Goal: Task Accomplishment & Management: Complete application form

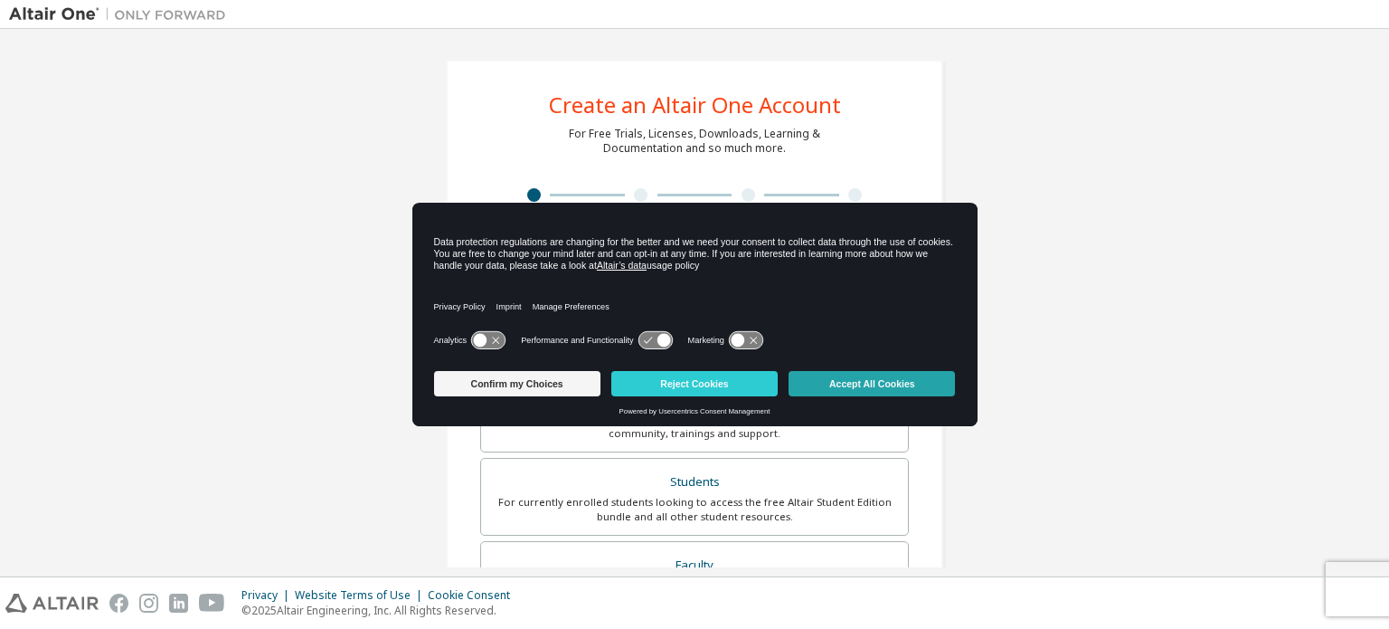
click at [829, 383] on button "Accept All Cookies" at bounding box center [872, 383] width 166 height 25
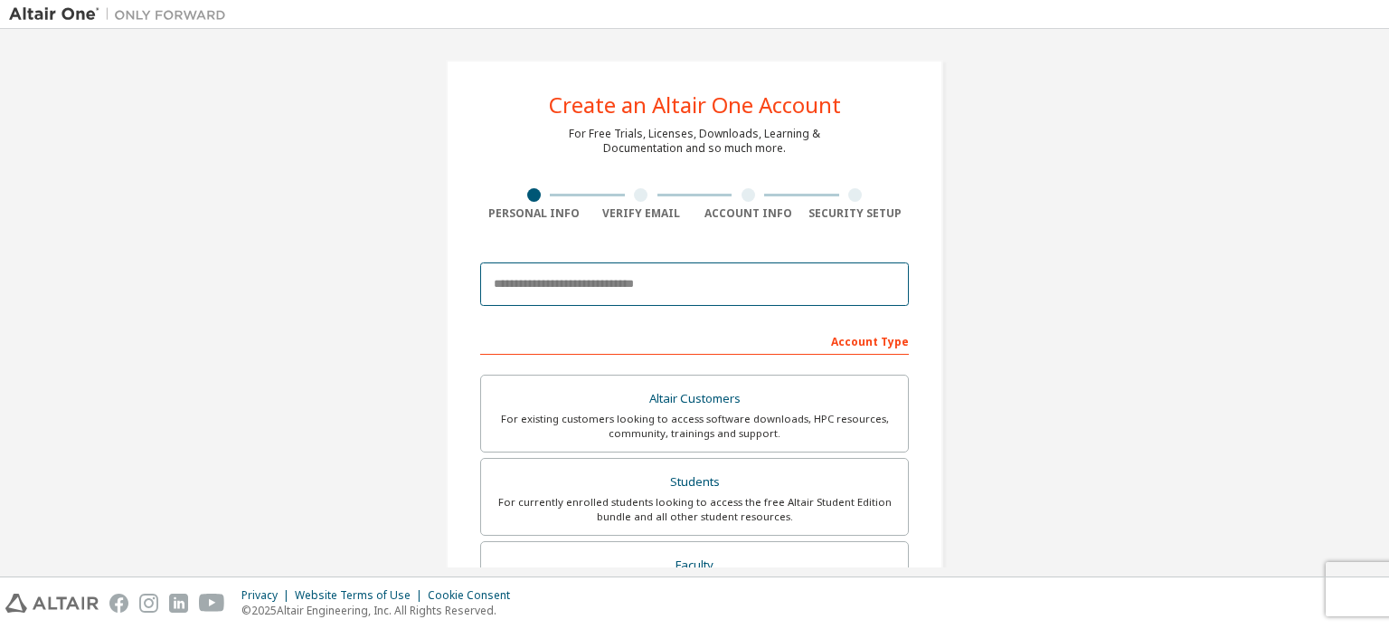
click at [613, 289] on input "email" at bounding box center [694, 283] width 429 height 43
type input "**********"
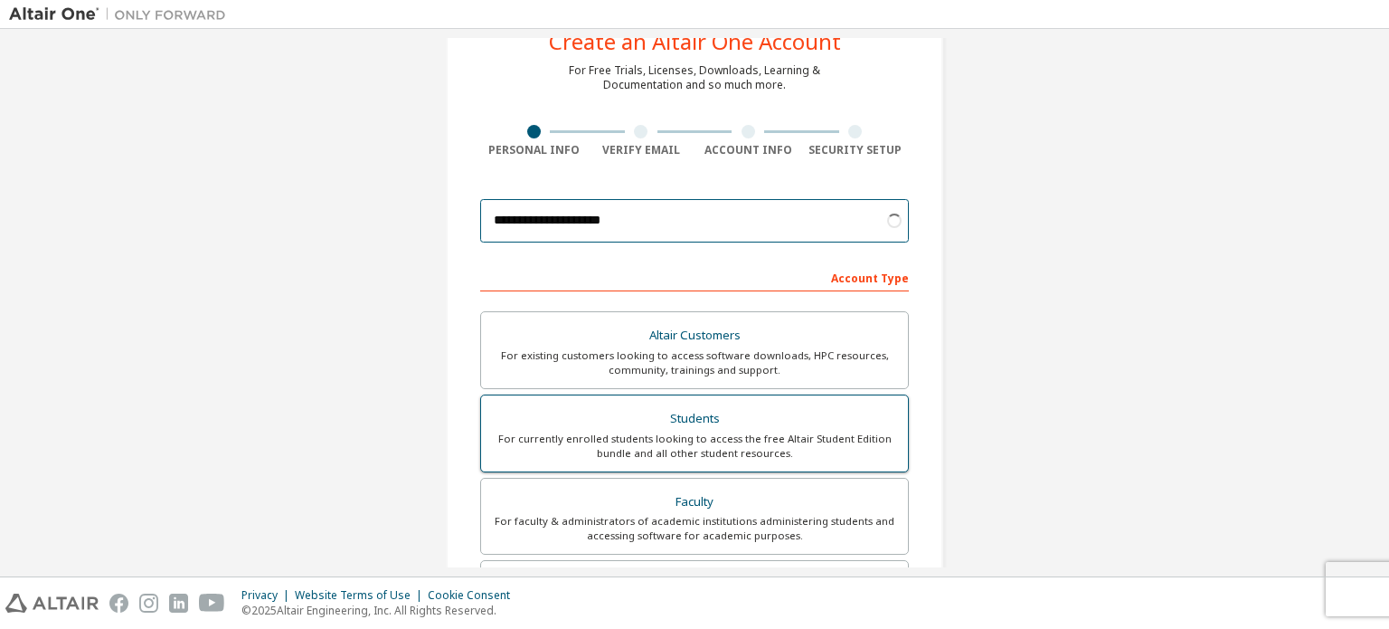
scroll to position [90, 0]
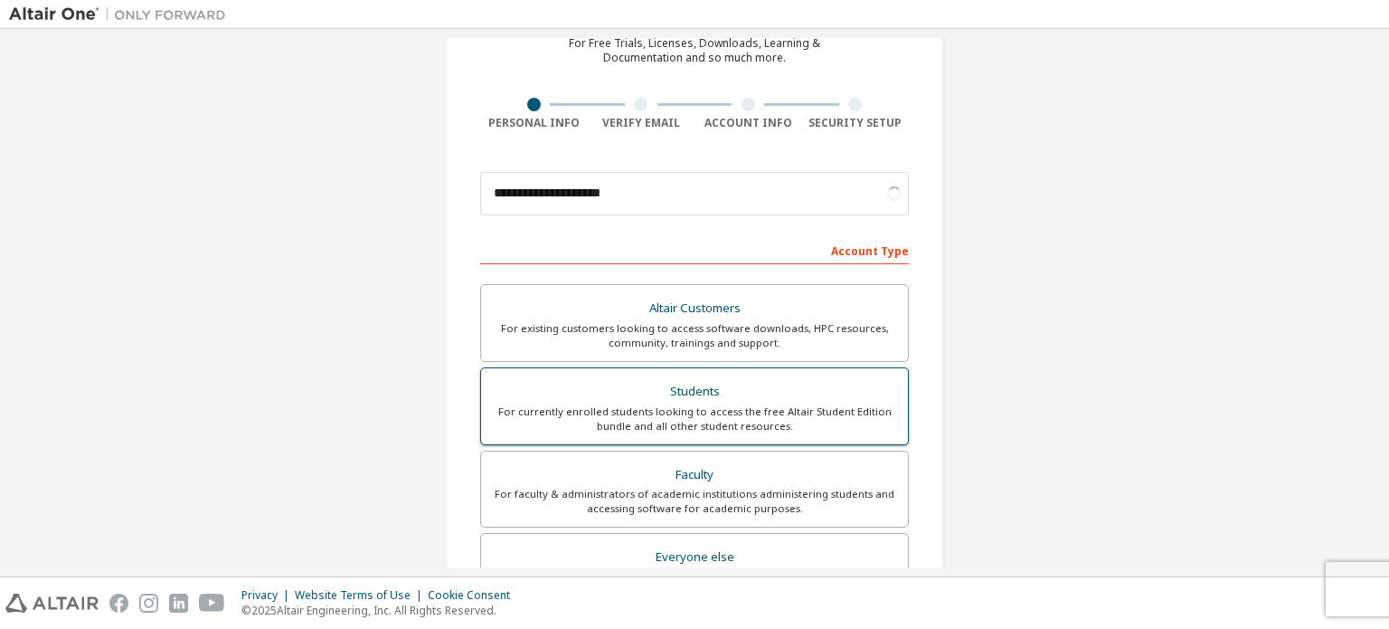
click at [832, 410] on div "For currently enrolled students looking to access the free Altair Student Editi…" at bounding box center [694, 418] width 405 height 29
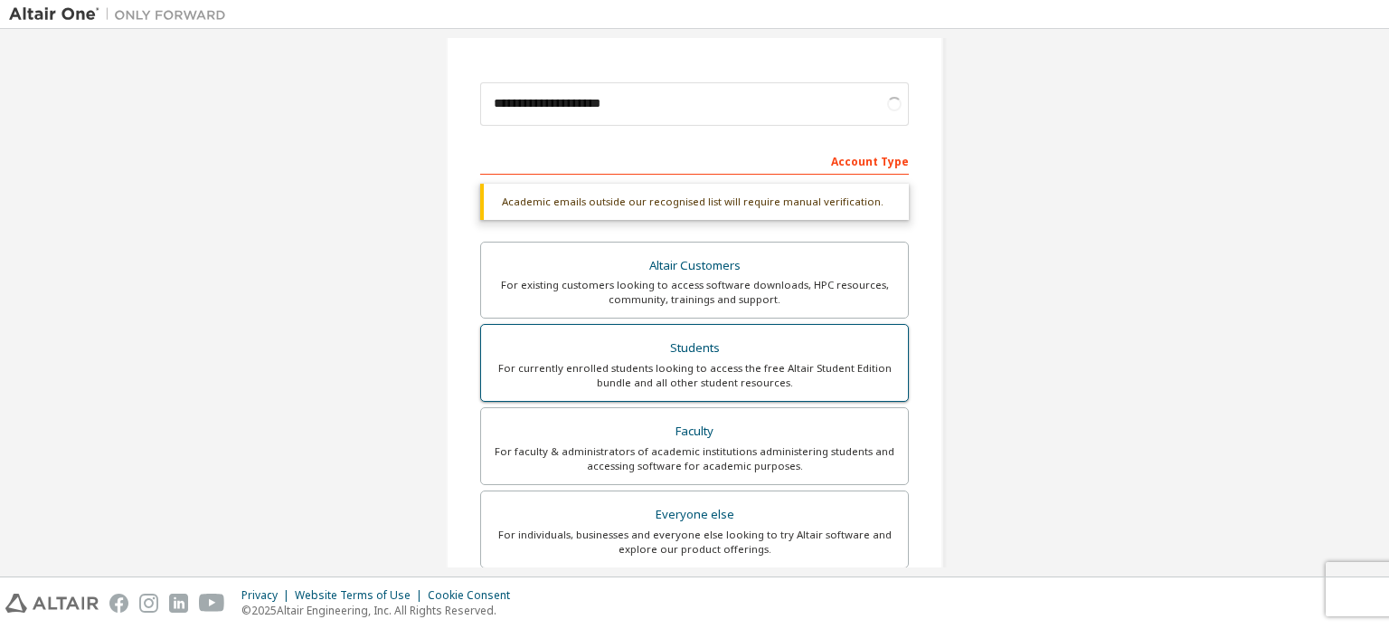
scroll to position [271, 0]
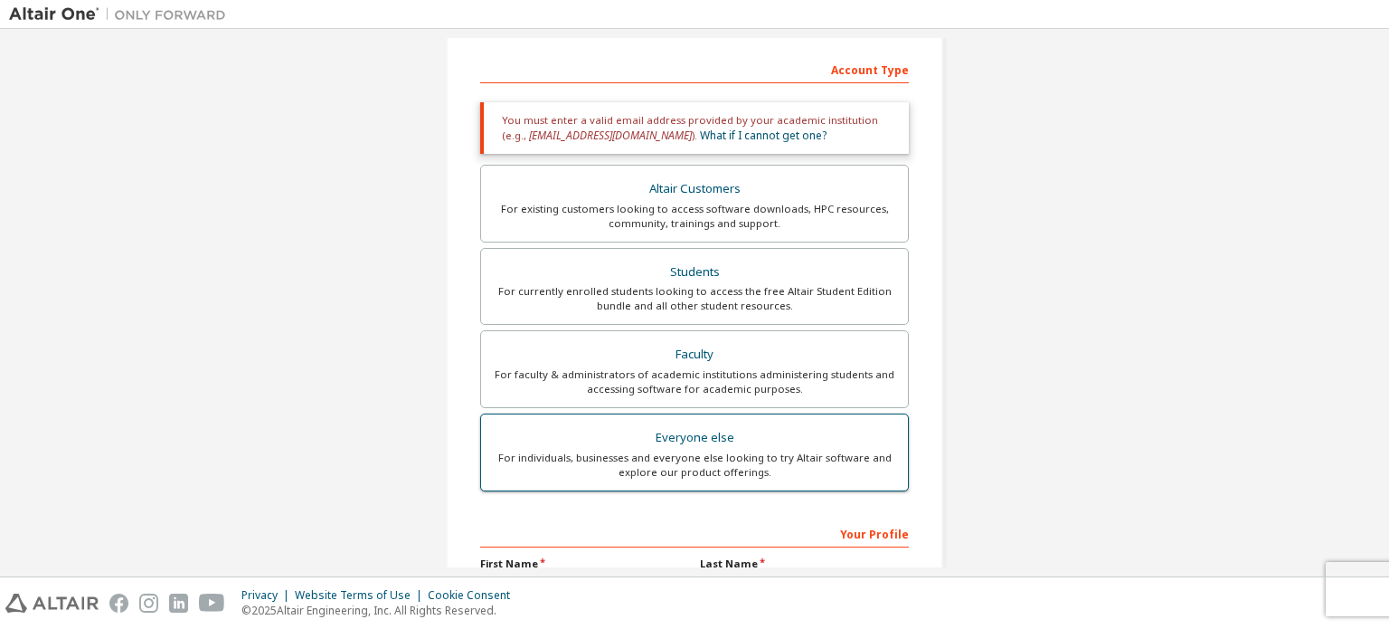
click at [810, 452] on div "For individuals, businesses and everyone else looking to try Altair software an…" at bounding box center [694, 464] width 405 height 29
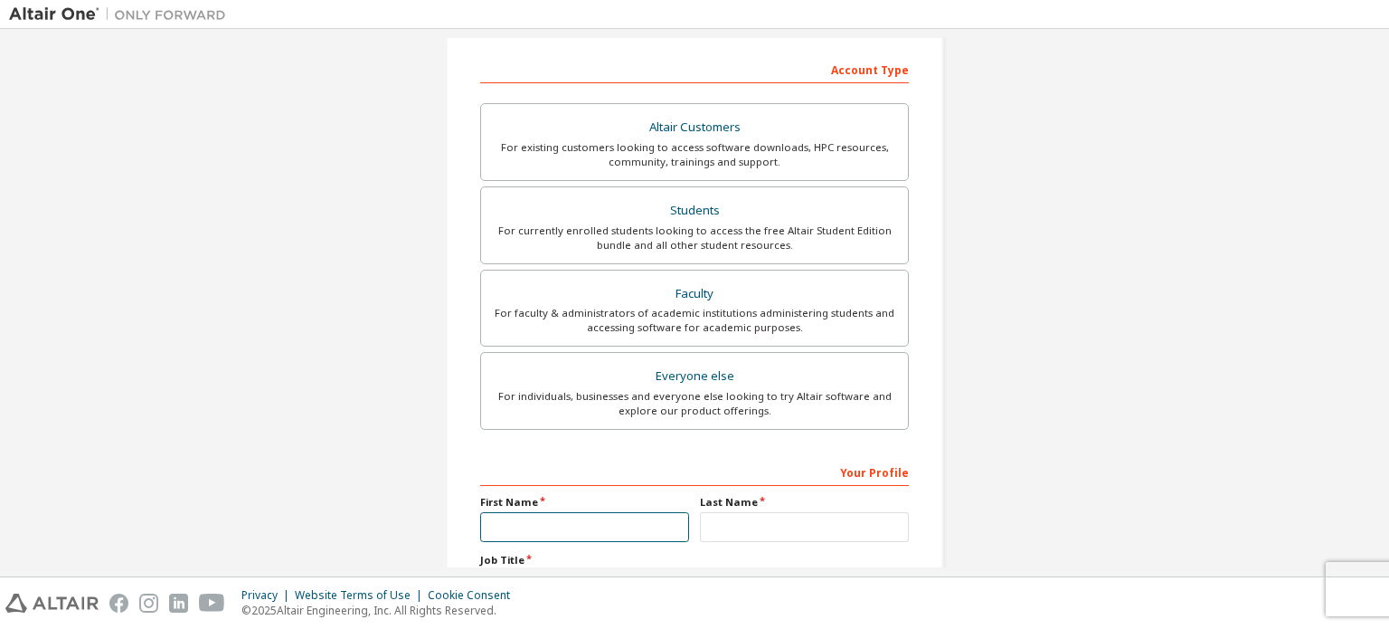
click at [546, 524] on input "text" at bounding box center [584, 527] width 209 height 30
type input "*********"
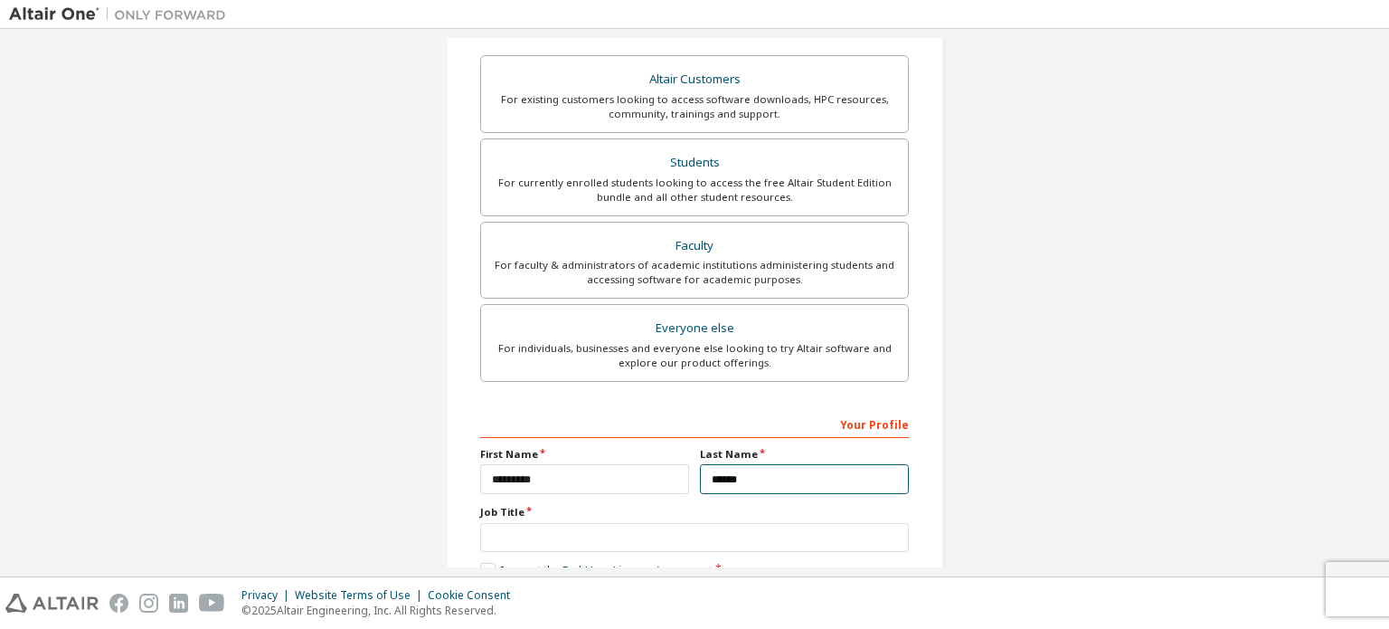
scroll to position [362, 0]
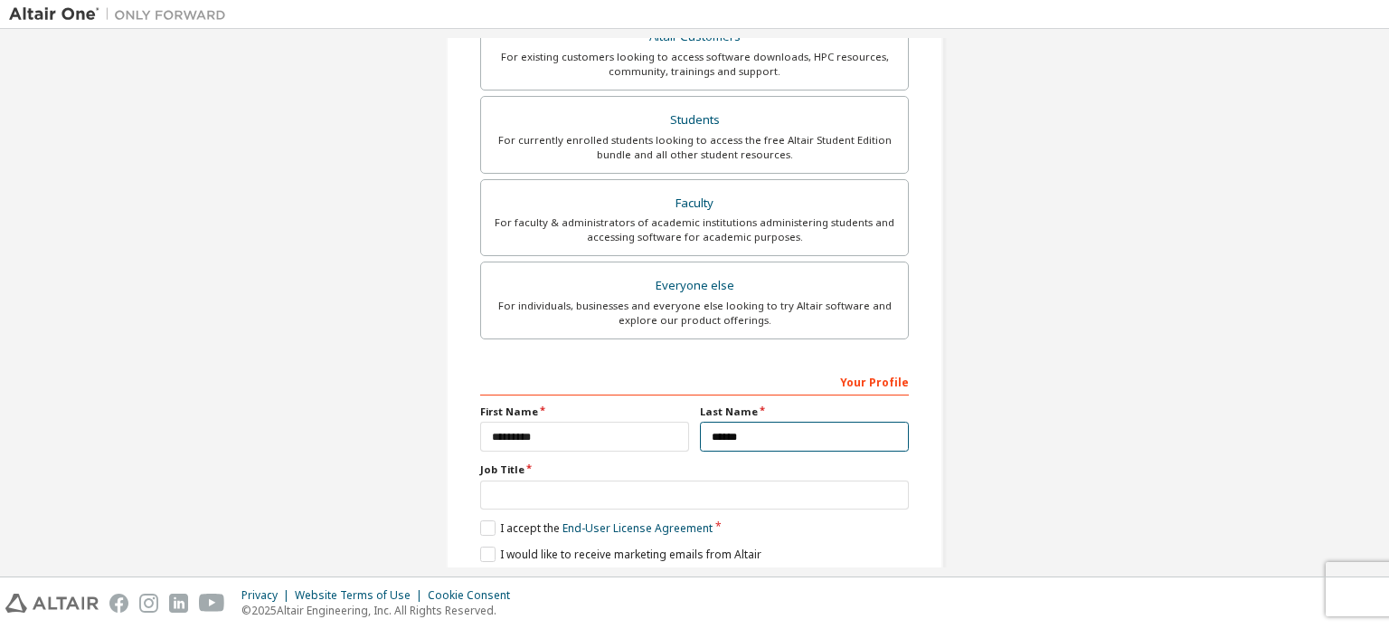
type input "******"
click at [530, 487] on input "text" at bounding box center [694, 495] width 429 height 30
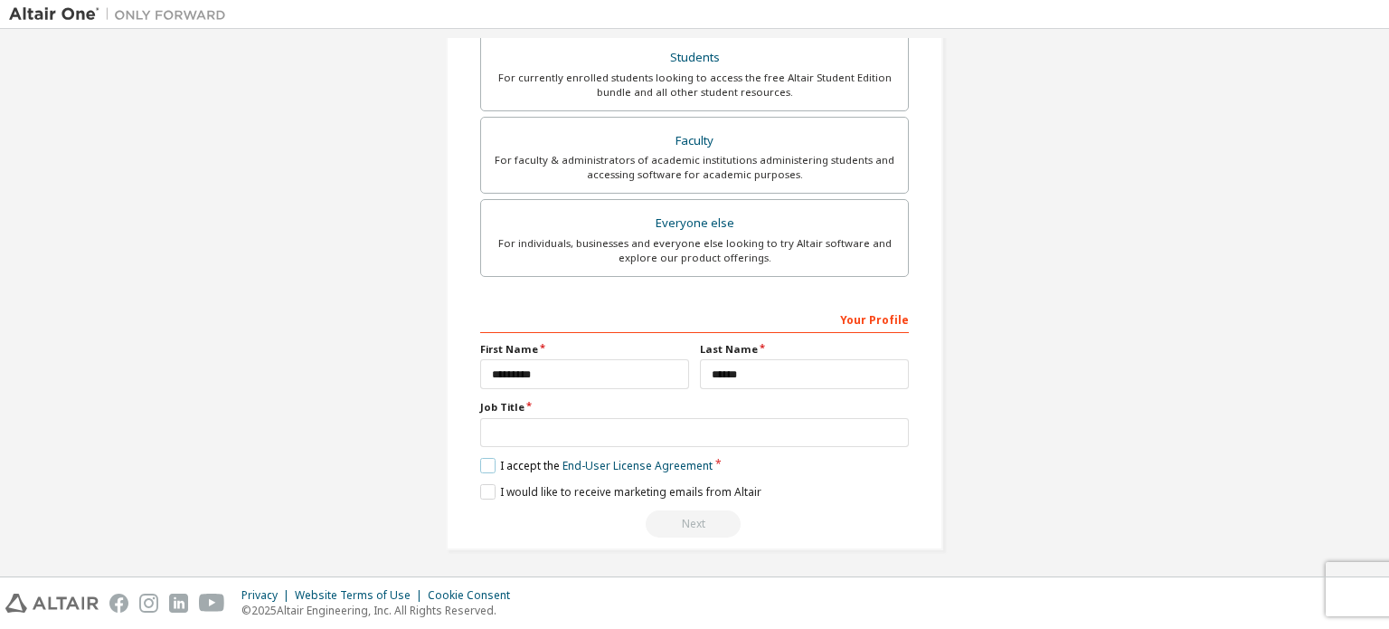
click at [482, 458] on label "I accept the End-User License Agreement" at bounding box center [596, 465] width 232 height 15
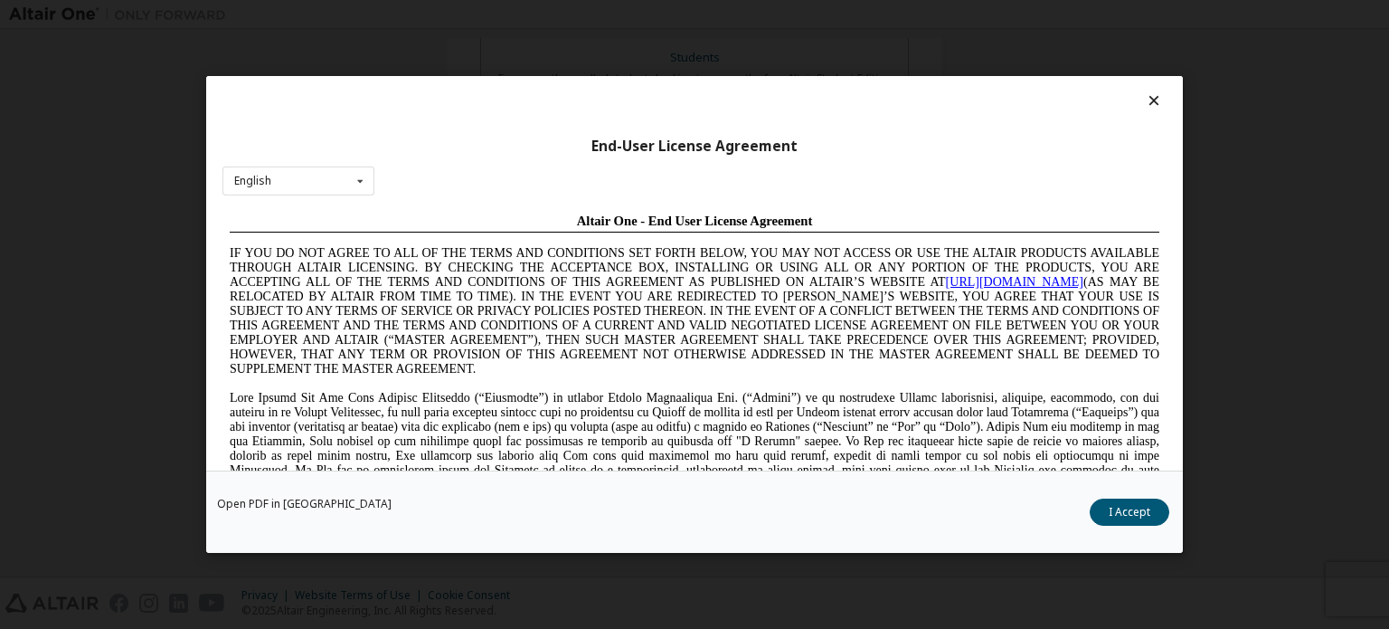
scroll to position [0, 0]
click at [1119, 513] on button "I Accept" at bounding box center [1130, 511] width 80 height 27
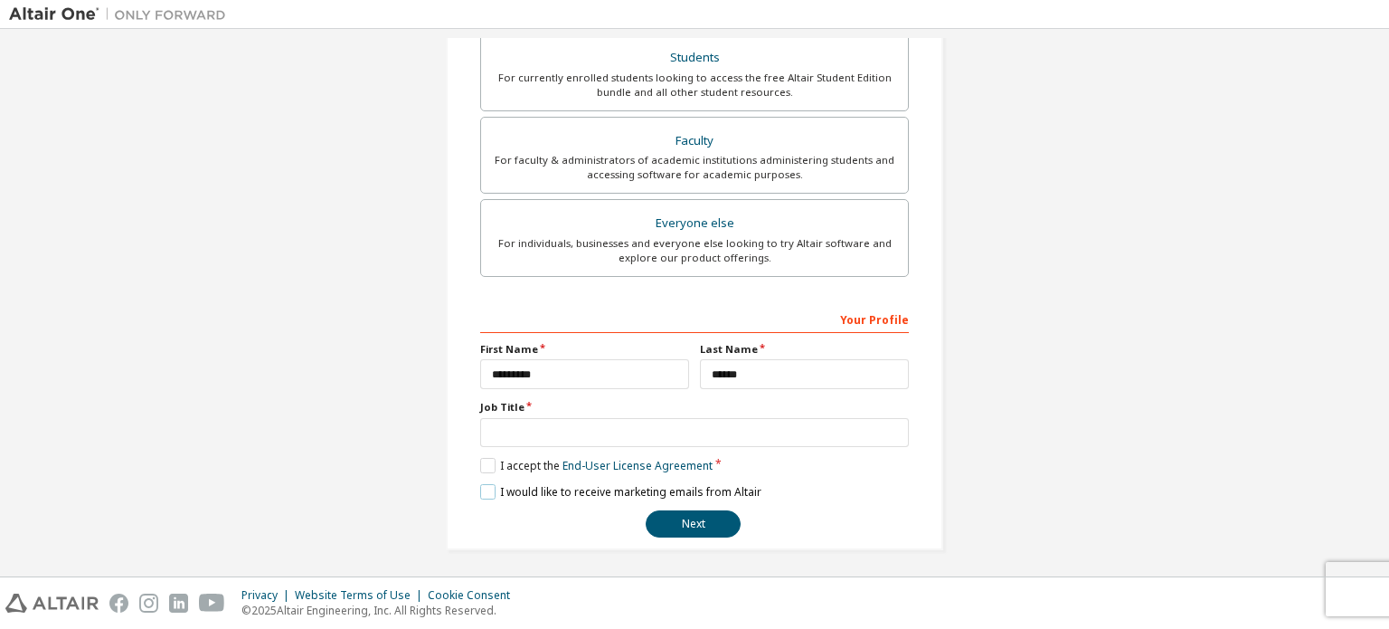
click at [484, 485] on label "I would like to receive marketing emails from Altair" at bounding box center [620, 491] width 281 height 15
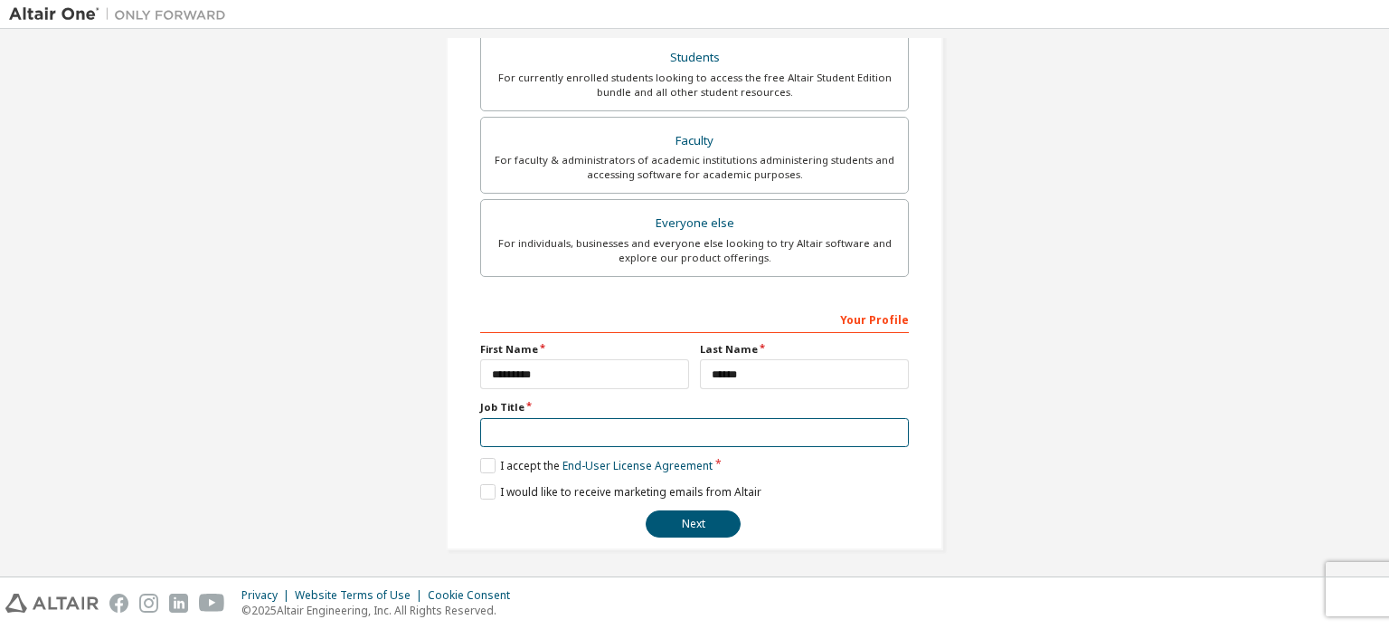
click at [524, 427] on input "text" at bounding box center [694, 433] width 429 height 30
type input "*"
type input "**********"
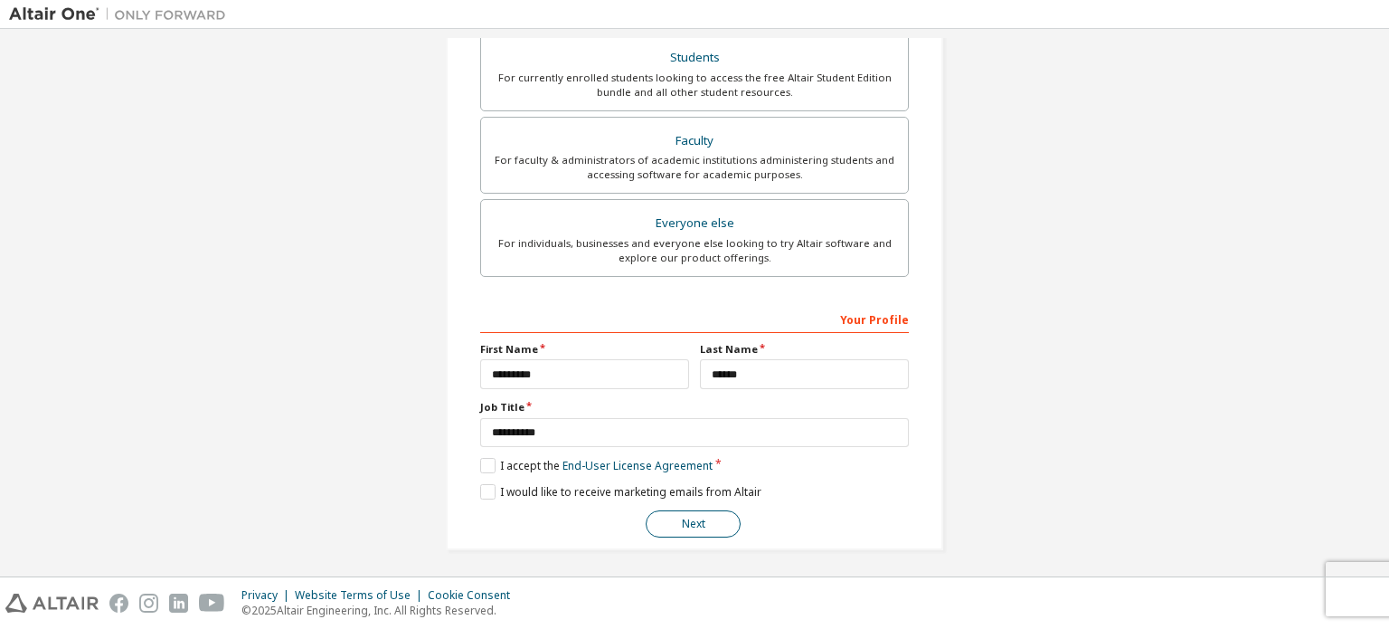
click at [684, 516] on button "Next" at bounding box center [693, 523] width 95 height 27
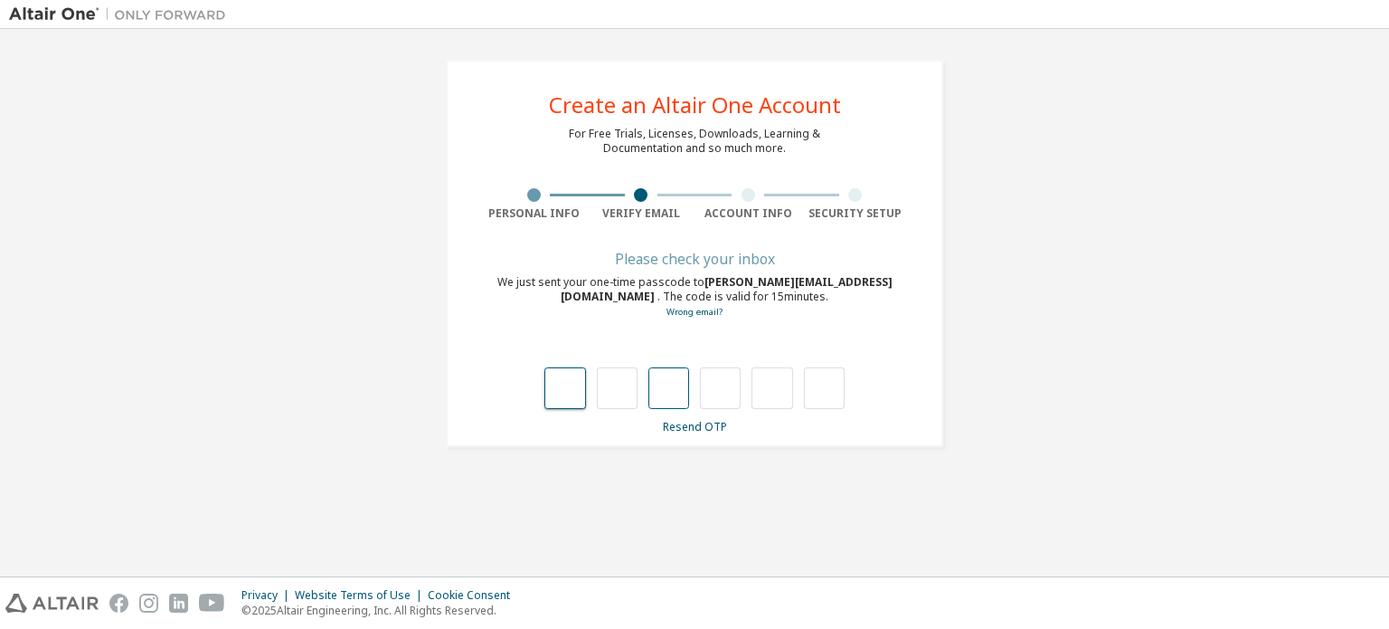
type input "*"
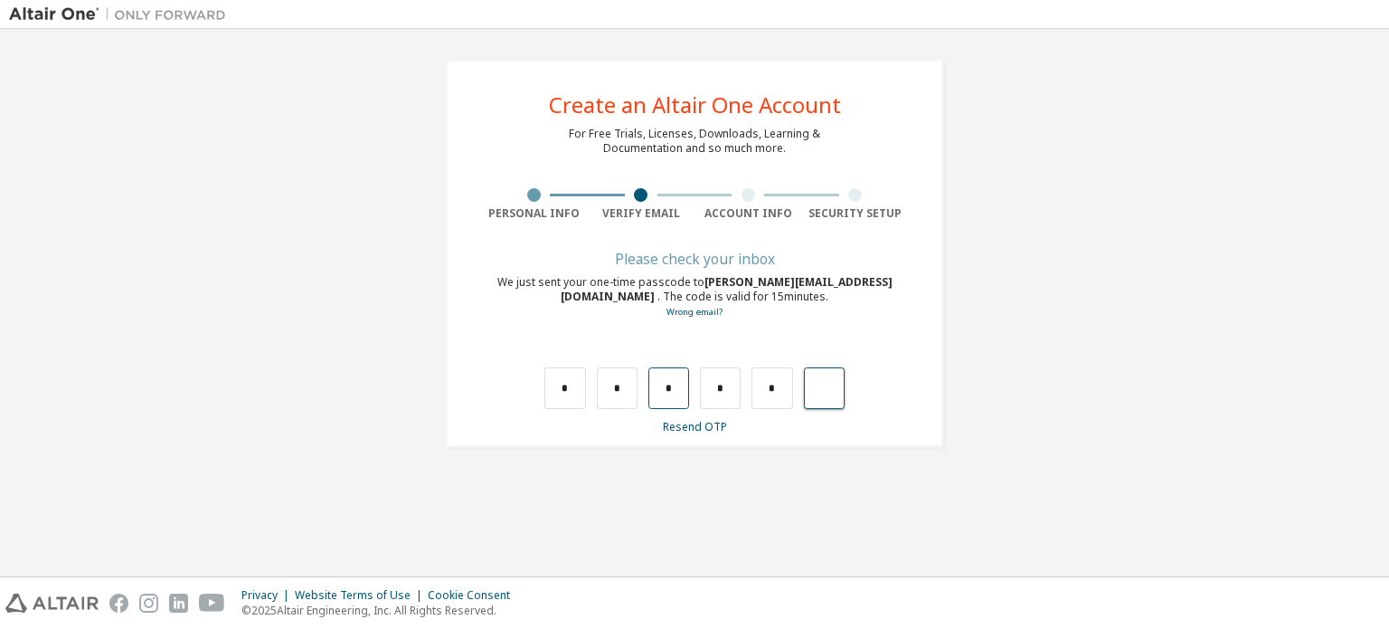
type input "*"
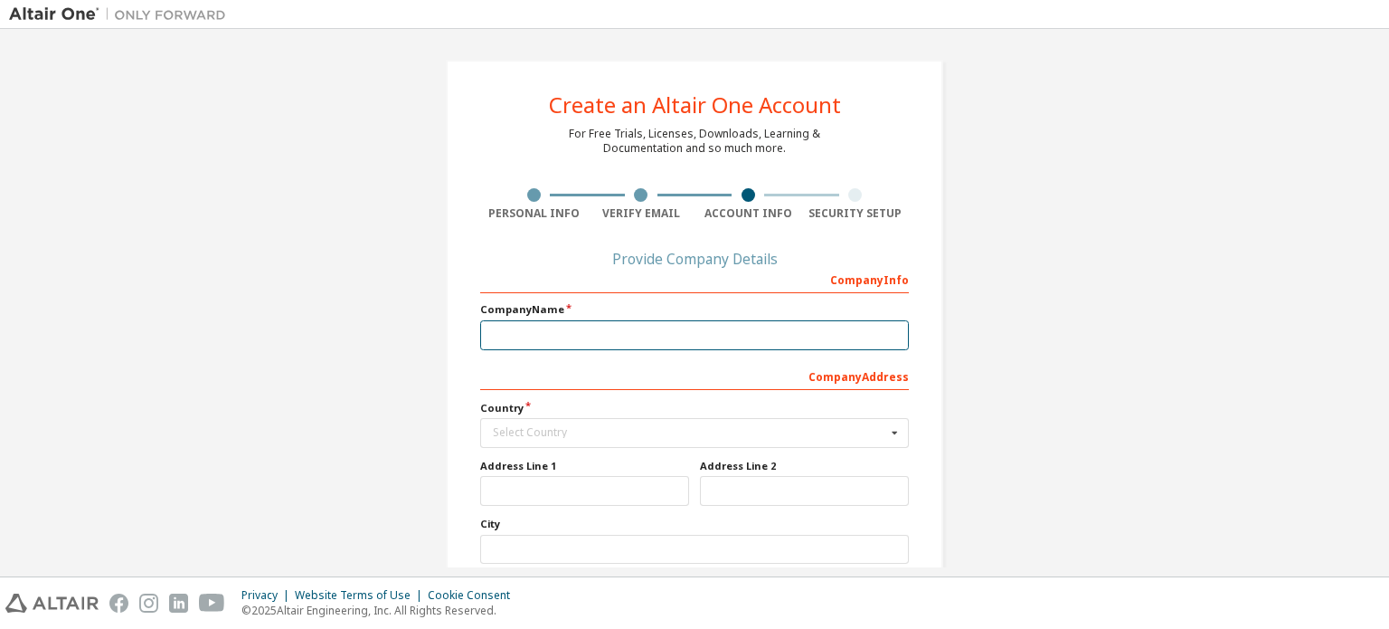
click at [675, 324] on input "text" at bounding box center [694, 335] width 429 height 30
click at [724, 340] on input "text" at bounding box center [694, 335] width 429 height 30
click at [632, 336] on input "text" at bounding box center [694, 335] width 429 height 30
click at [530, 444] on input "text" at bounding box center [695, 433] width 427 height 28
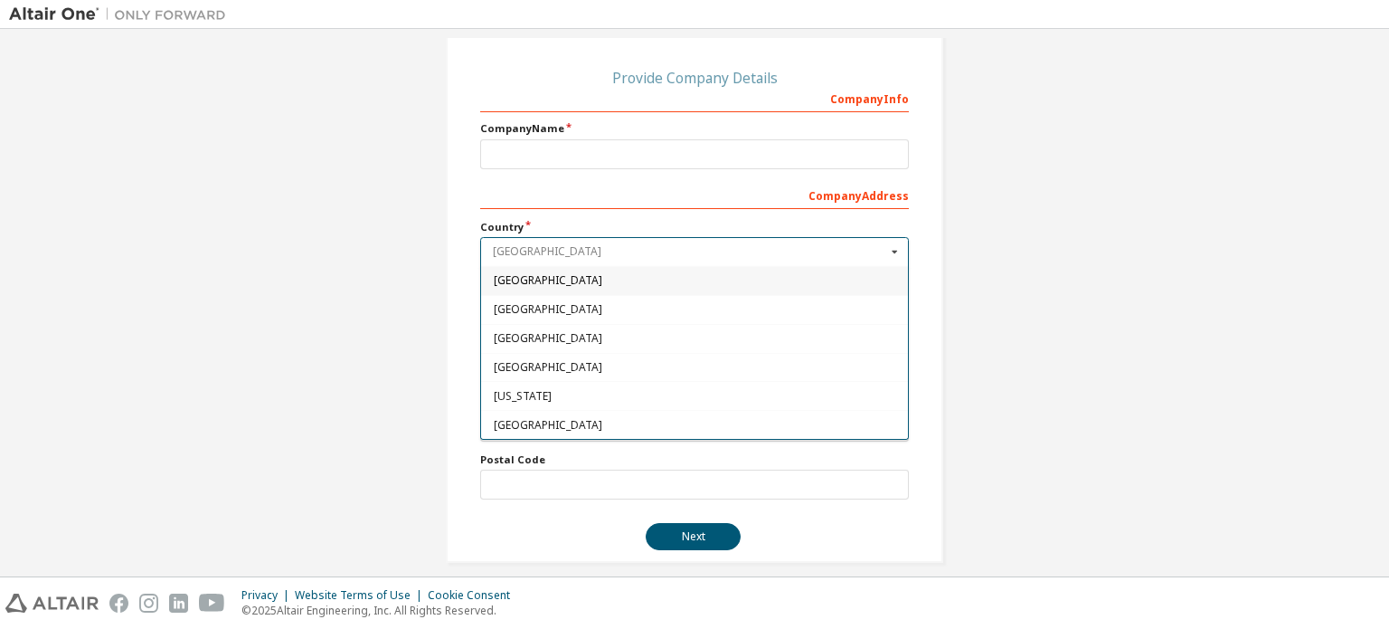
scroll to position [194, 0]
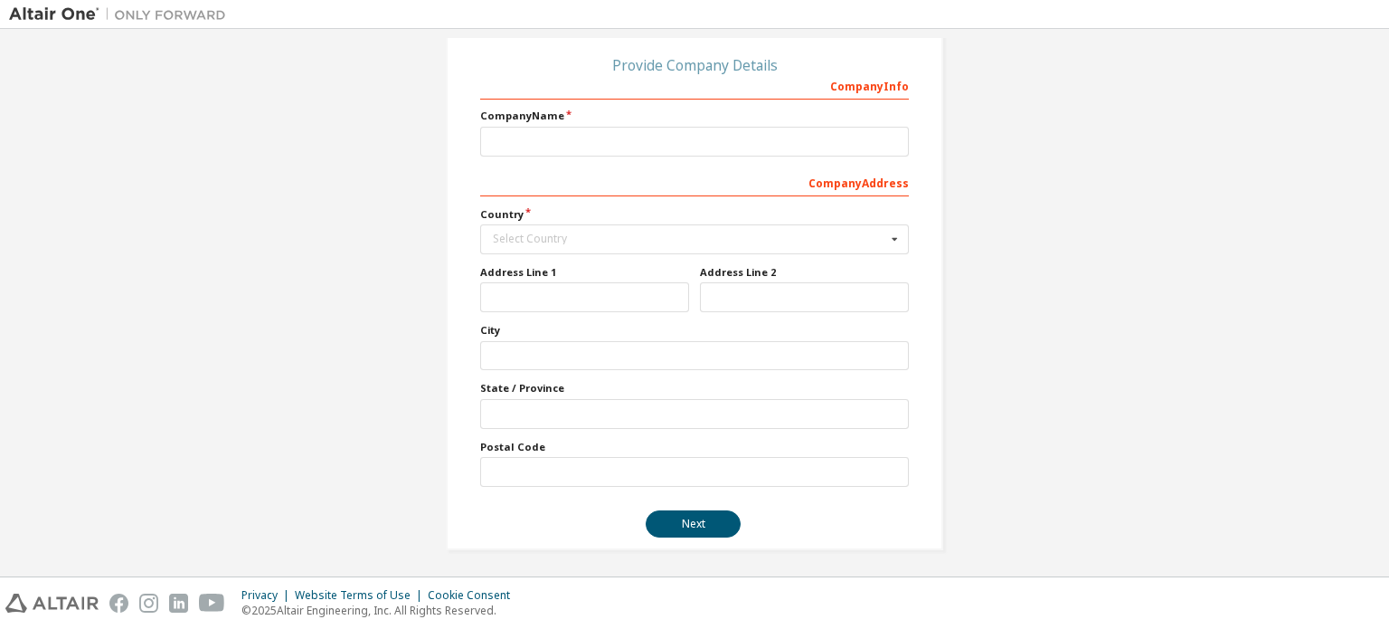
click at [1125, 142] on div "Create an Altair One Account For Free Trials, Licenses, Downloads, Learning & D…" at bounding box center [694, 207] width 1371 height 727
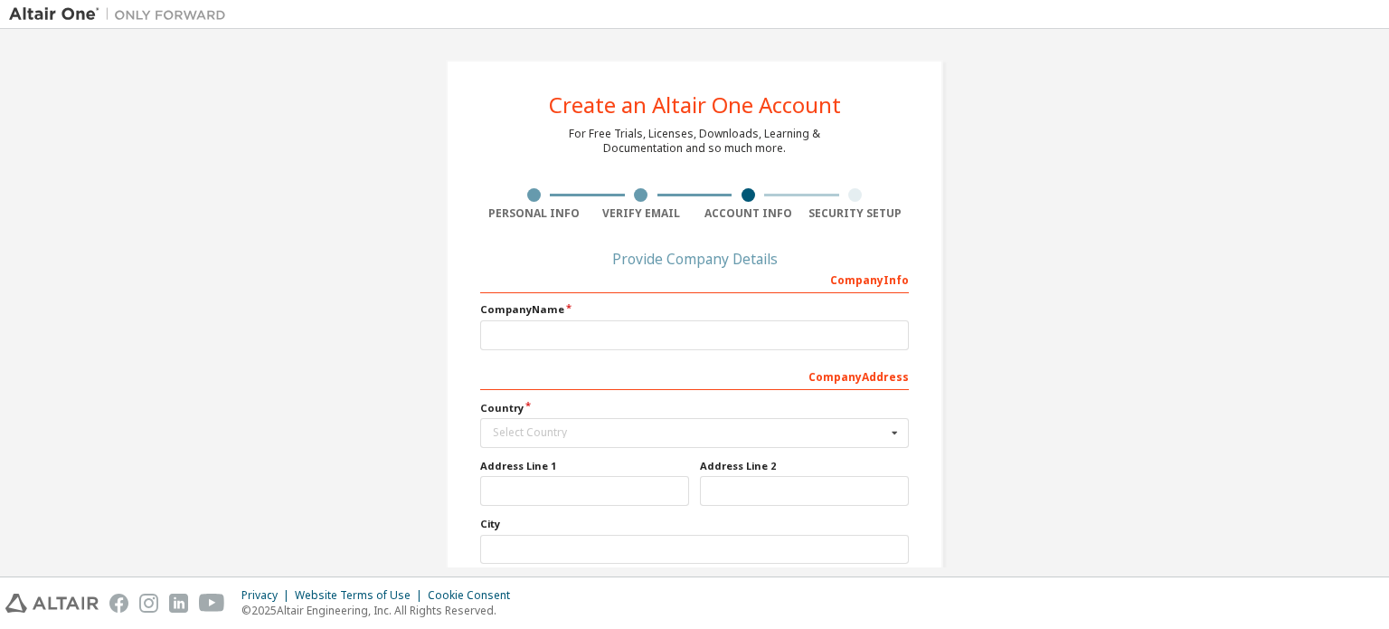
scroll to position [0, 0]
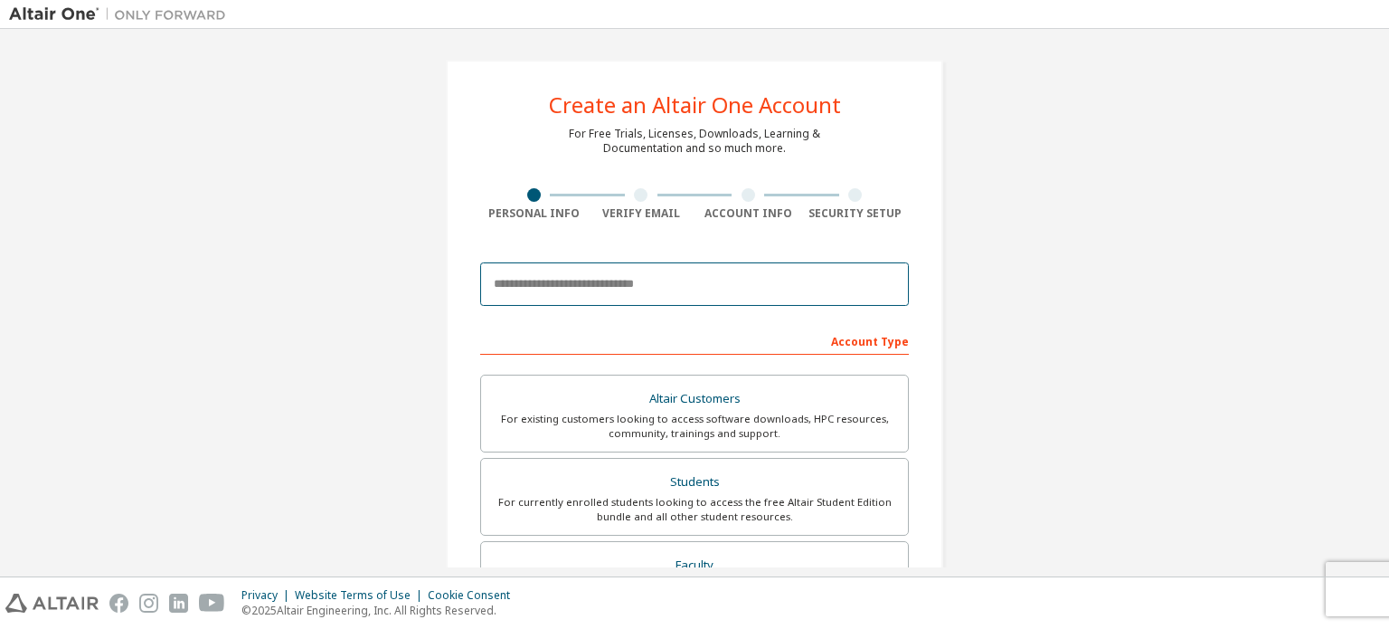
click at [595, 278] on input "email" at bounding box center [694, 283] width 429 height 43
type input "**********"
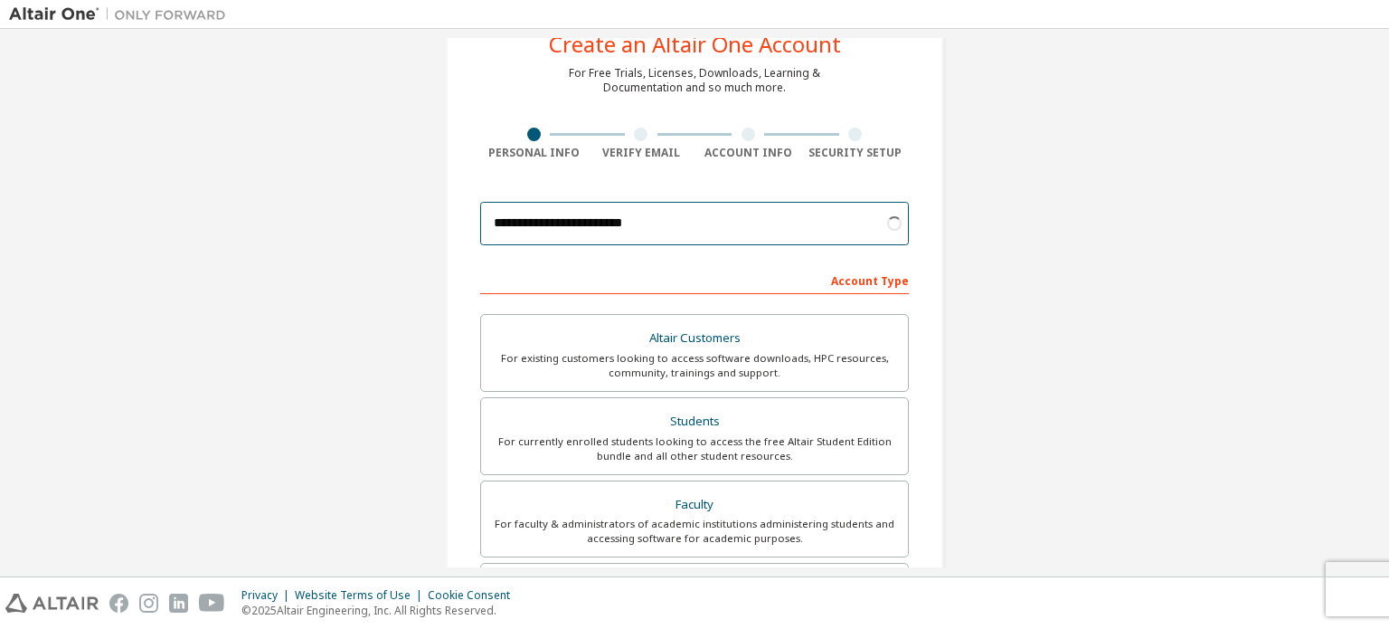
scroll to position [90, 0]
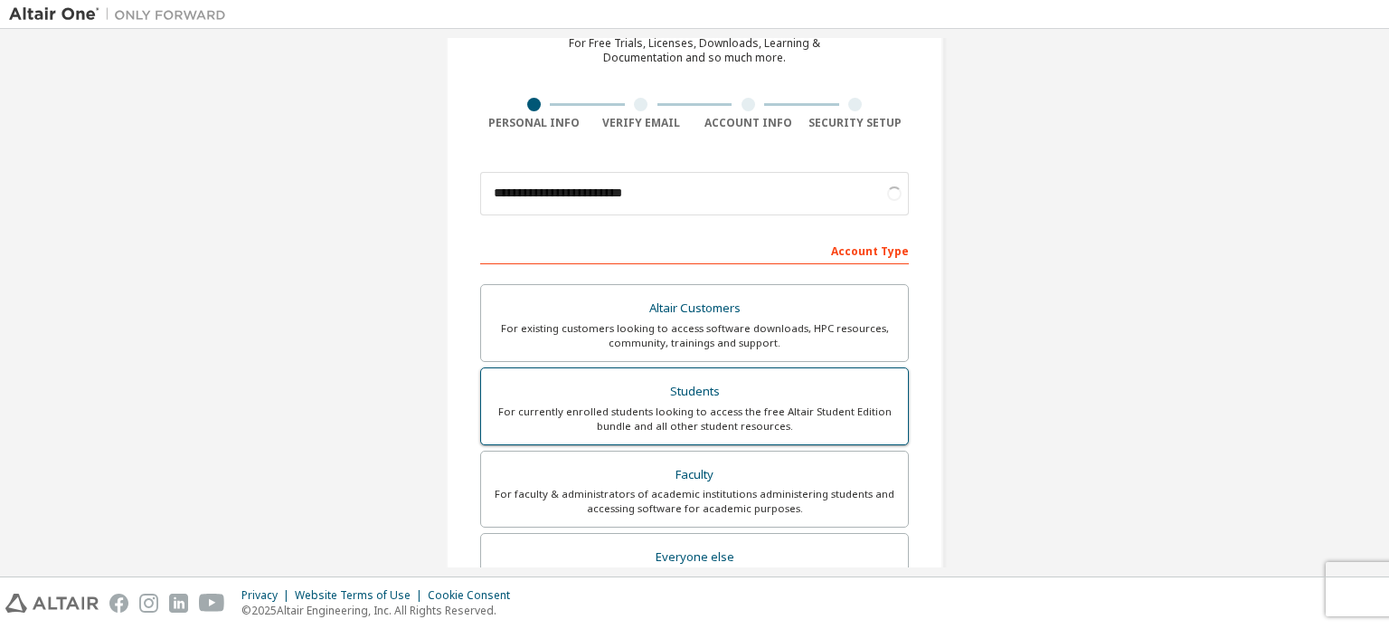
click at [606, 393] on div "Students" at bounding box center [694, 391] width 405 height 25
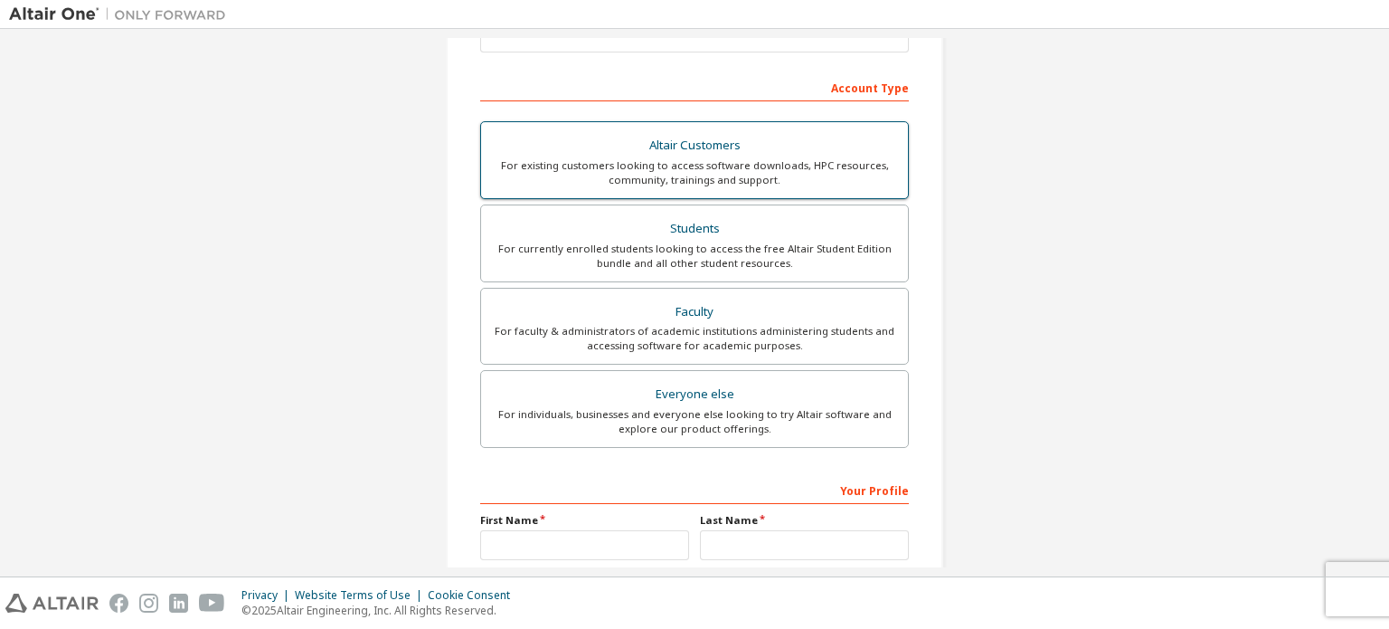
scroll to position [271, 0]
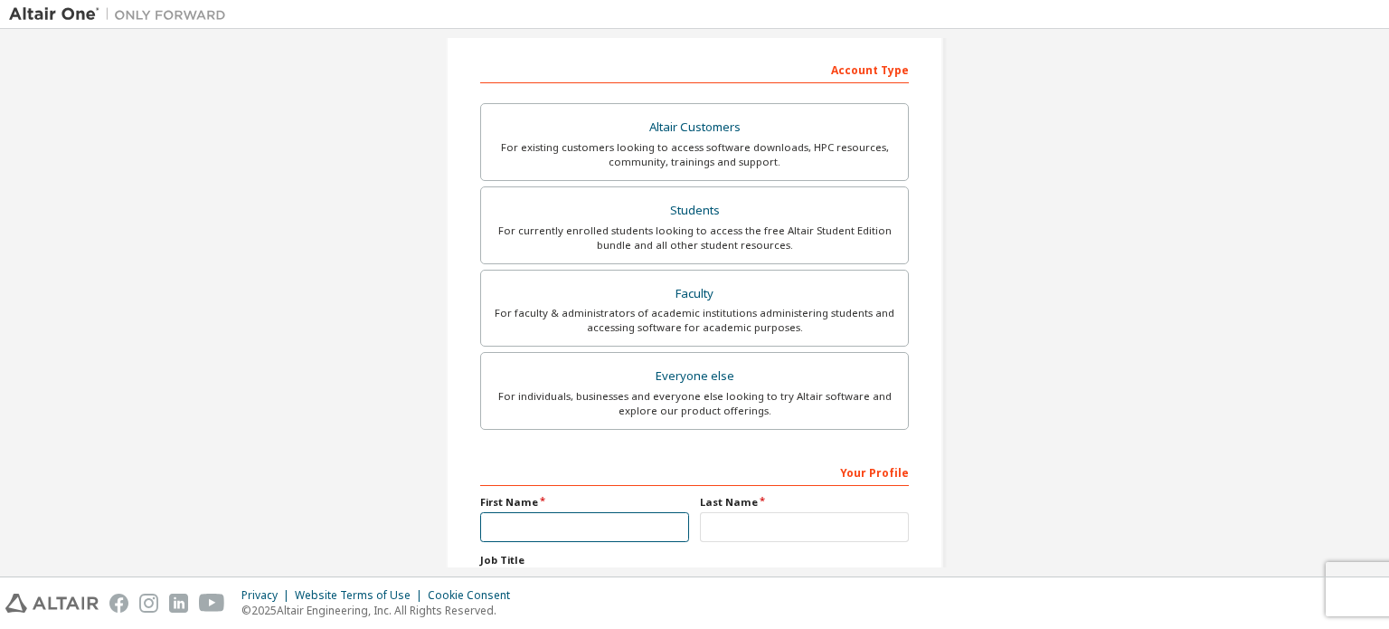
click at [555, 518] on input "text" at bounding box center [584, 527] width 209 height 30
type input "*********"
type input "******"
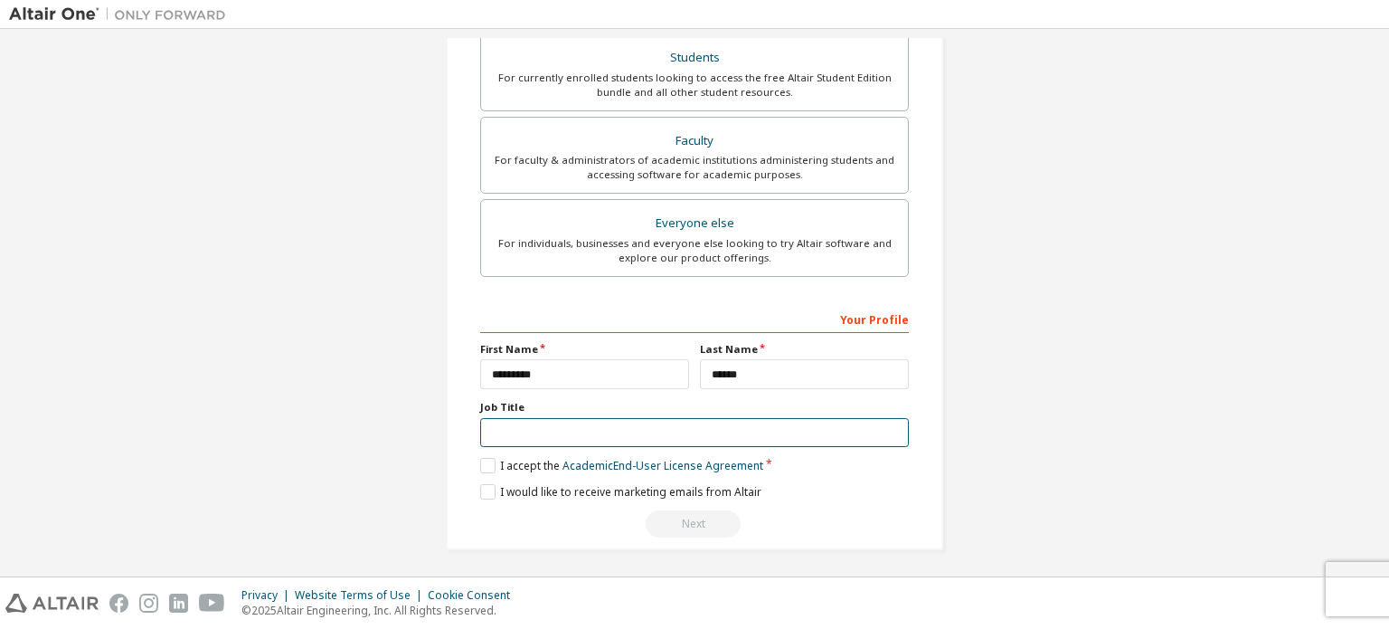
click at [584, 432] on input "text" at bounding box center [694, 433] width 429 height 30
type input "*******"
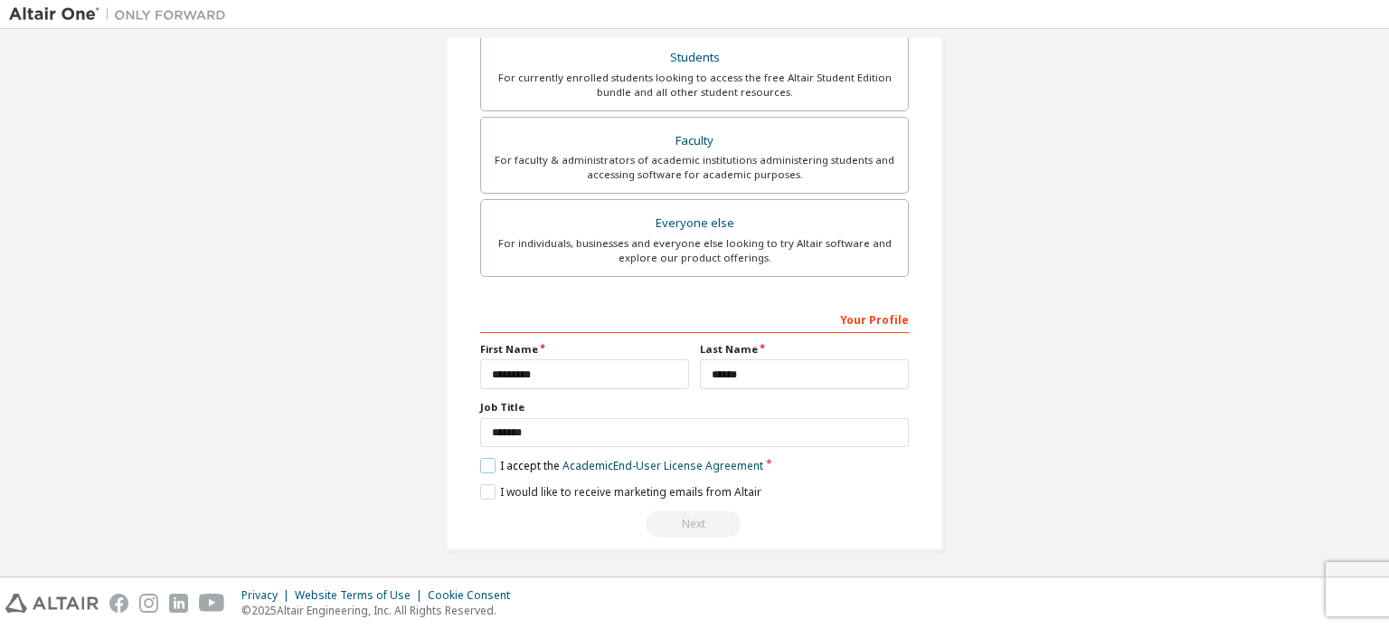
click at [486, 460] on label "I accept the Academic End-User License Agreement" at bounding box center [621, 465] width 283 height 15
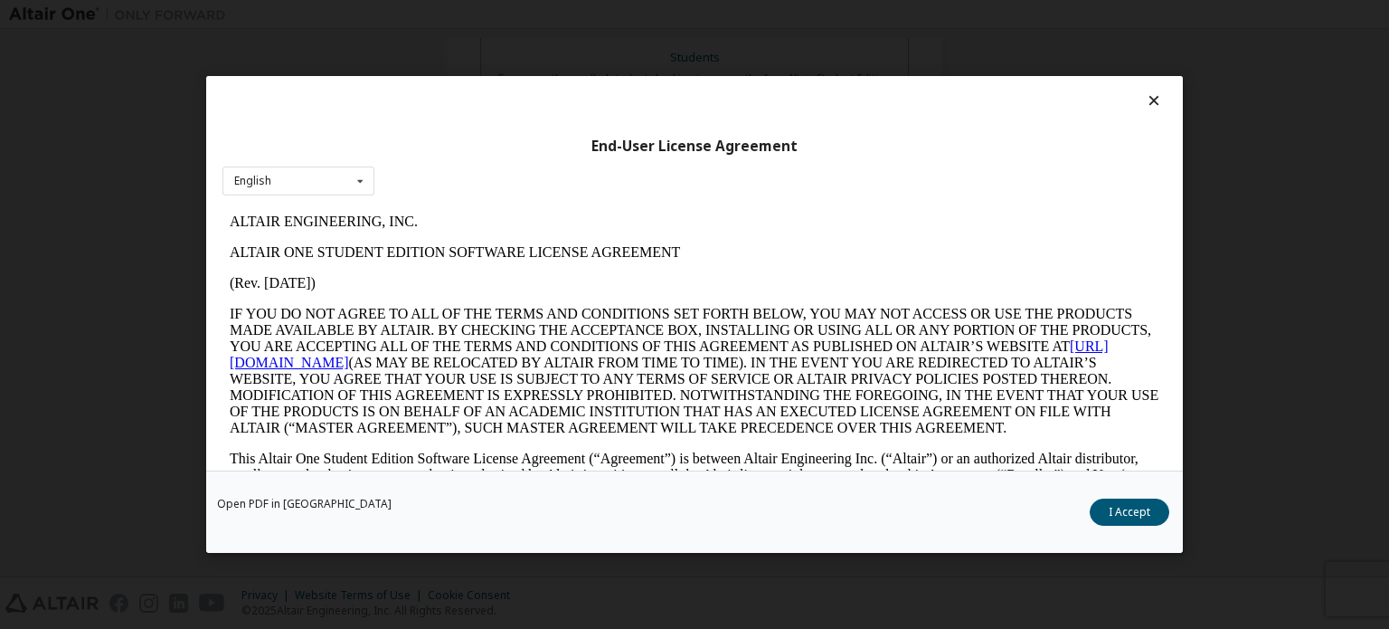
scroll to position [0, 0]
click at [1130, 509] on button "I Accept" at bounding box center [1130, 511] width 80 height 27
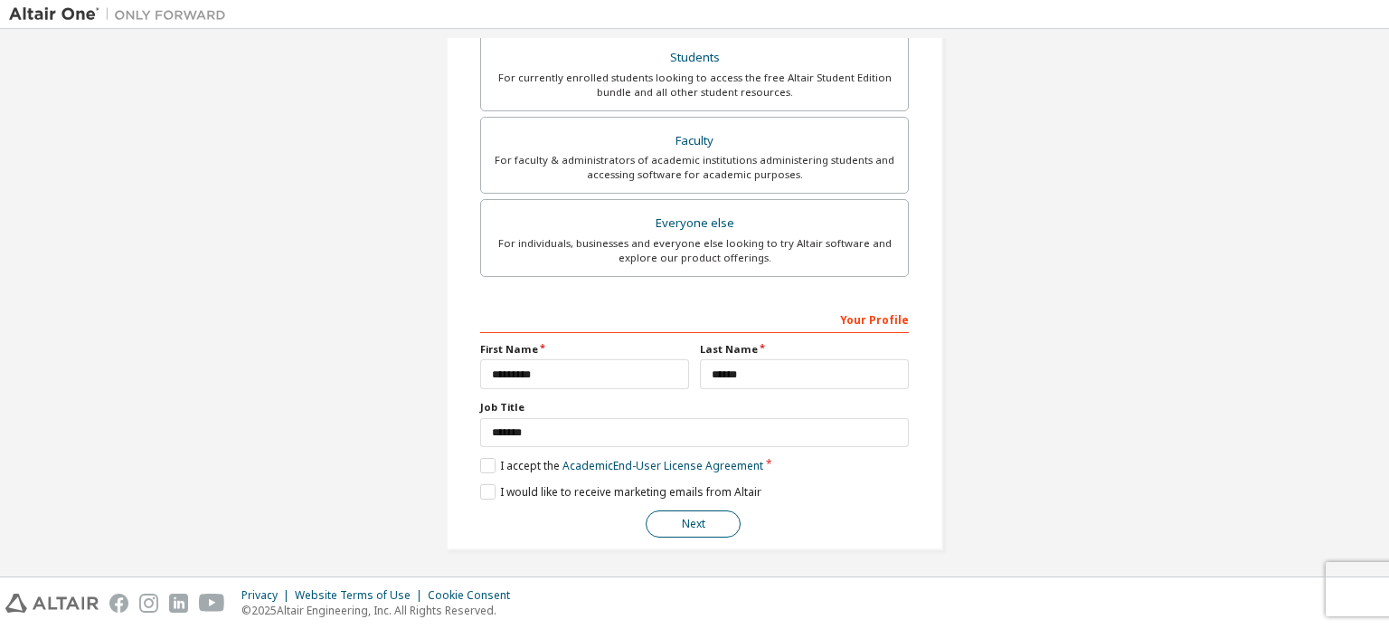
click at [674, 518] on button "Next" at bounding box center [693, 523] width 95 height 27
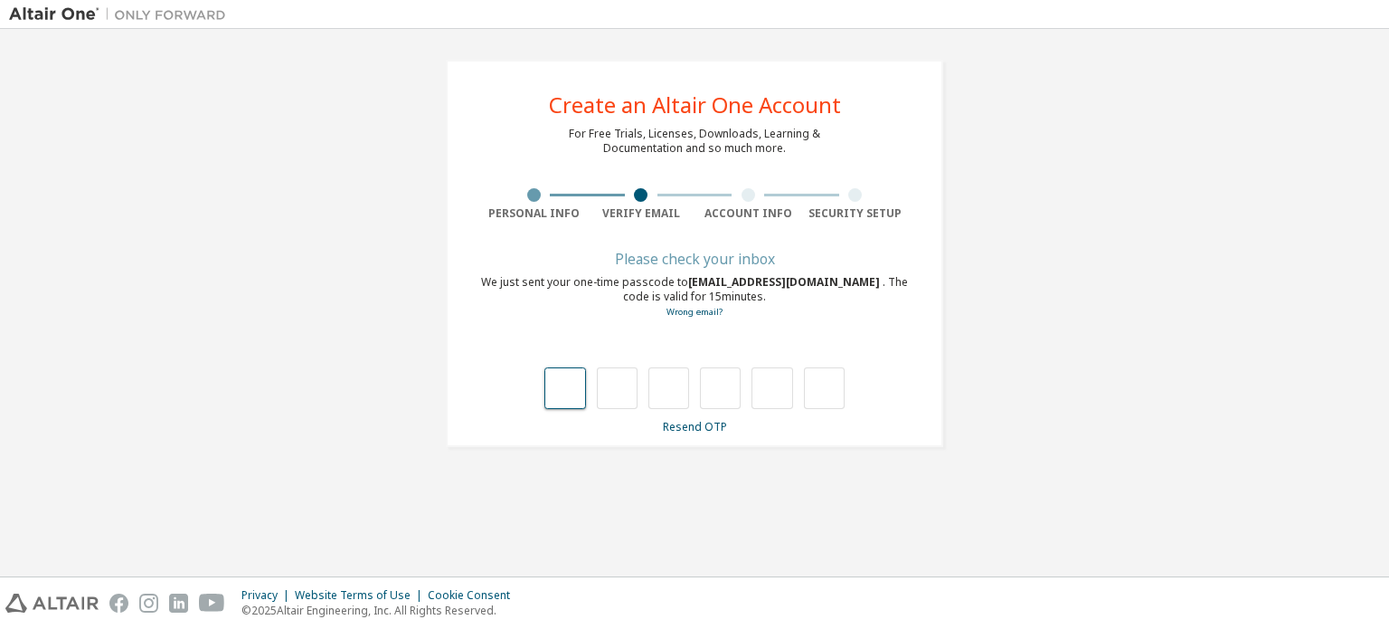
type input "*"
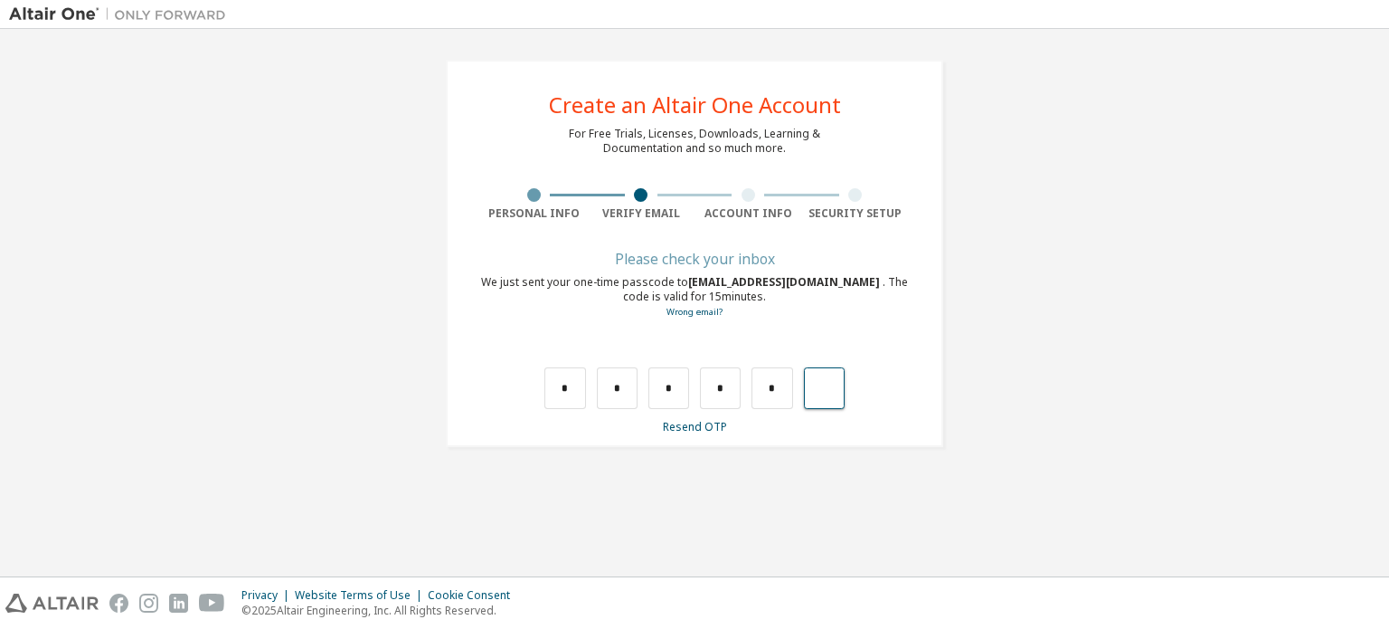
type input "*"
